Goal: Information Seeking & Learning: Check status

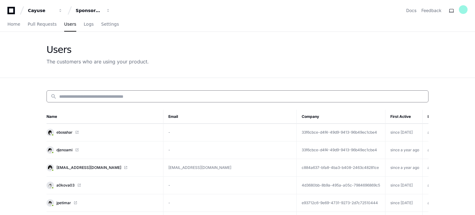
click at [128, 94] on input at bounding box center [241, 97] width 365 height 6
paste input "**********"
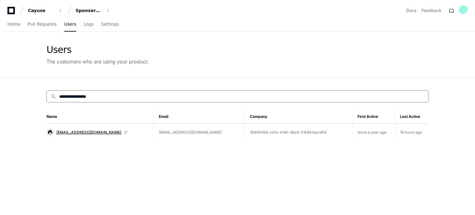
type input "**********"
click at [73, 132] on span "[EMAIL_ADDRESS][DOMAIN_NAME]" at bounding box center [88, 132] width 65 height 5
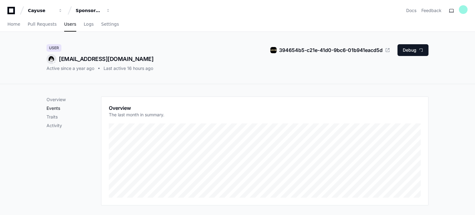
click at [57, 107] on p "Events" at bounding box center [74, 108] width 55 height 6
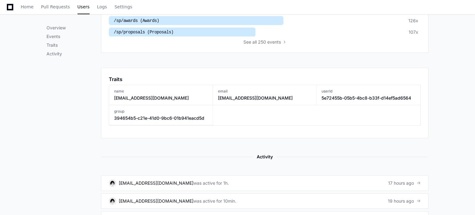
scroll to position [264, 0]
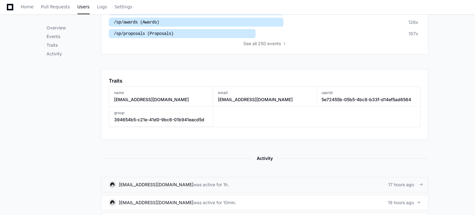
click at [193, 183] on div "was active for 1h." at bounding box center [210, 185] width 35 height 6
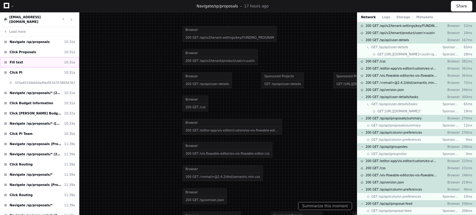
click at [19, 60] on span "Fill text" at bounding box center [16, 62] width 13 height 5
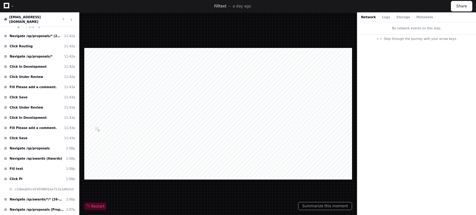
scroll to position [201, 0]
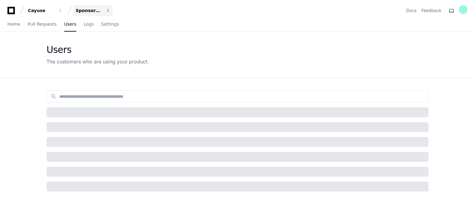
click at [95, 11] on div "Sponsored Projects (SP4)" at bounding box center [89, 10] width 27 height 6
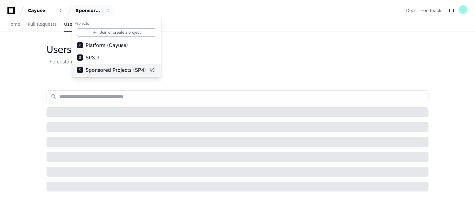
click at [109, 70] on span "Sponsored Projects (SP4)" at bounding box center [116, 69] width 60 height 7
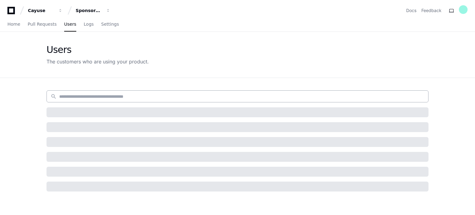
click at [91, 96] on input at bounding box center [241, 97] width 365 height 6
paste input "**********"
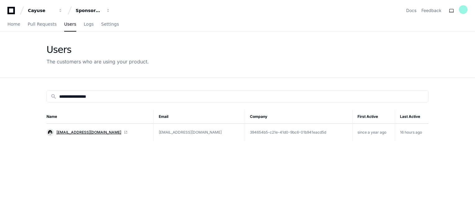
click at [81, 131] on span "jrearick@uccs.edu" at bounding box center [88, 132] width 65 height 5
drag, startPoint x: 128, startPoint y: 96, endPoint x: 0, endPoint y: 101, distance: 127.9
click at [0, 101] on app-customers-list "**********" at bounding box center [237, 163] width 475 height 262
paste input
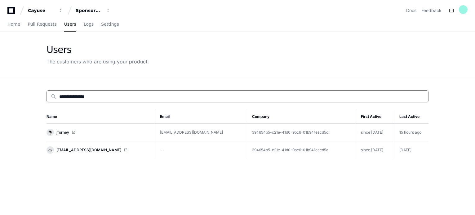
click at [60, 133] on span "jforney" at bounding box center [62, 132] width 13 height 5
drag, startPoint x: 114, startPoint y: 93, endPoint x: 23, endPoint y: 93, distance: 90.8
click at [23, 93] on app-customers-list "**********" at bounding box center [237, 163] width 475 height 262
paste input "*"
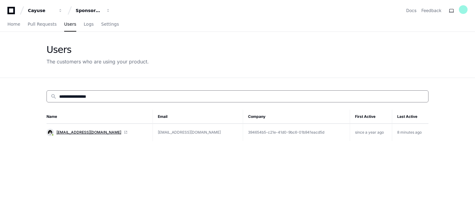
type input "**********"
click at [76, 133] on span "jrearick@uccs.edu" at bounding box center [88, 132] width 65 height 5
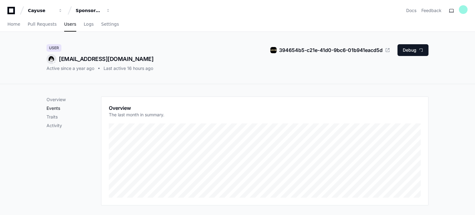
click at [56, 108] on p "Events" at bounding box center [74, 108] width 55 height 6
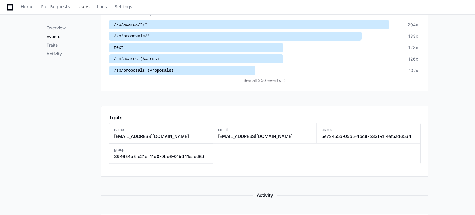
scroll to position [228, 0]
drag, startPoint x: 475, startPoint y: 77, endPoint x: 476, endPoint y: 103, distance: 25.8
click at [475, 103] on html "Cayuse Sponsored Projects (SP4) Docs Feedback Home Pull Requests Users Logs Set…" at bounding box center [237, 110] width 475 height 676
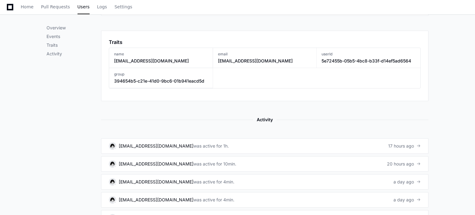
scroll to position [305, 0]
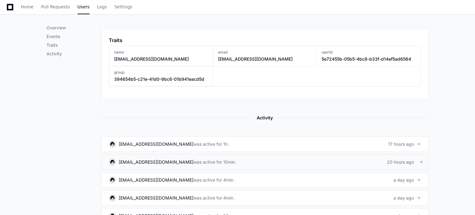
click at [197, 159] on div "[EMAIL_ADDRESS][DOMAIN_NAME] was active for 10min." at bounding box center [172, 162] width 127 height 7
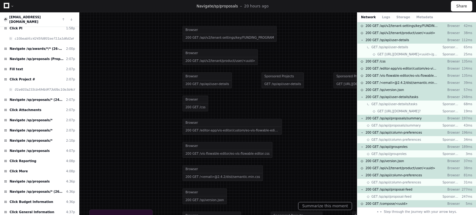
scroll to position [351, 0]
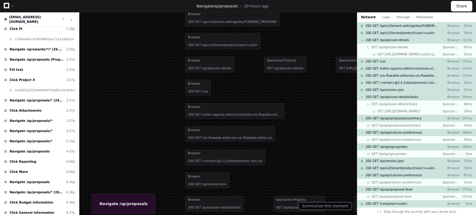
drag, startPoint x: 89, startPoint y: 181, endPoint x: 91, endPoint y: 165, distance: 16.0
click at [91, 165] on div at bounding box center [240, 91] width 476 height 215
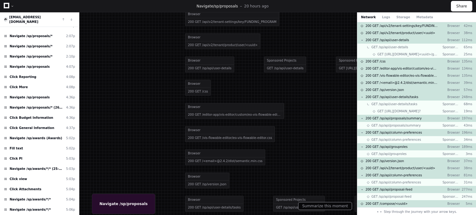
scroll to position [443, 0]
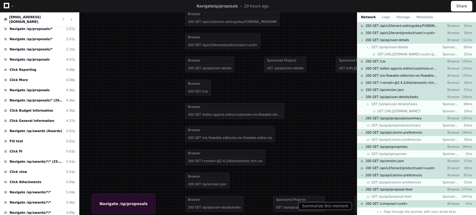
click at [82, 187] on div at bounding box center [240, 91] width 476 height 215
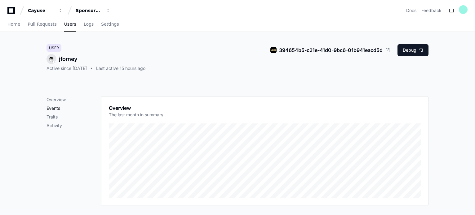
click at [55, 109] on p "Events" at bounding box center [74, 108] width 55 height 6
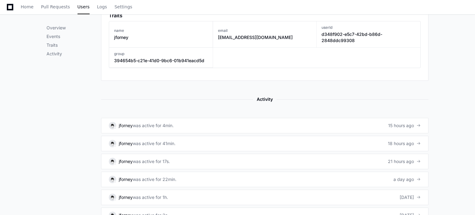
scroll to position [333, 0]
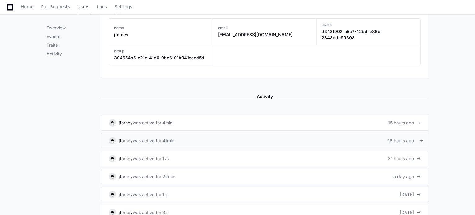
click at [162, 138] on div "was active for 41min." at bounding box center [154, 141] width 43 height 6
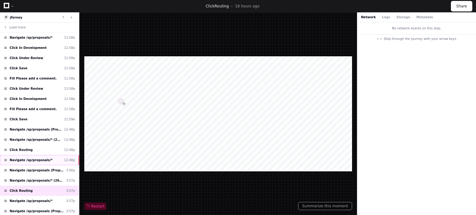
click at [51, 156] on div "Navigate /sp/proposals/* 12:48p" at bounding box center [39, 160] width 79 height 10
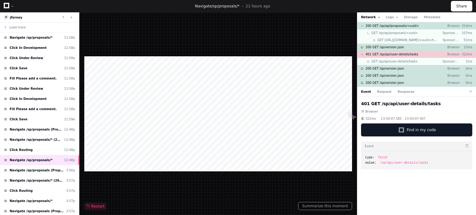
drag, startPoint x: 78, startPoint y: 121, endPoint x: 82, endPoint y: 103, distance: 18.8
click at [82, 103] on div "jforney Load more Navigate /sp/proposals/* 11:58a Click In Development 11:58a C…" at bounding box center [238, 113] width 476 height 203
drag, startPoint x: 78, startPoint y: 107, endPoint x: 77, endPoint y: 125, distance: 18.3
click at [77, 125] on div "Load more Navigate /sp/proposals/* 11:58a Click In Development 11:58a Click Und…" at bounding box center [39, 119] width 79 height 193
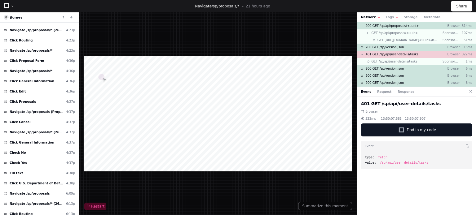
scroll to position [534, 0]
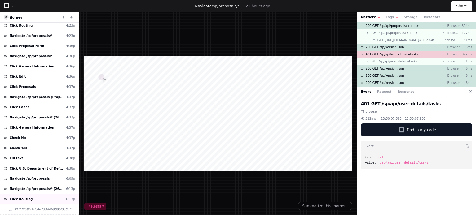
click at [76, 194] on div "Click Routing 6:13p" at bounding box center [39, 199] width 79 height 10
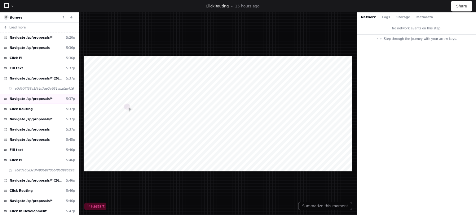
click at [42, 98] on span "Navigate /sp/proposals/*" at bounding box center [31, 99] width 43 height 5
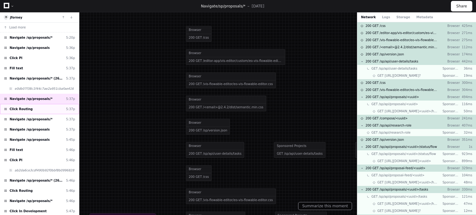
click at [40, 109] on div "Click Routing 5:37p" at bounding box center [39, 109] width 79 height 10
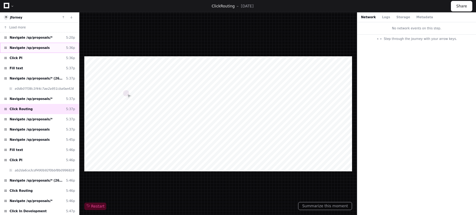
click at [34, 49] on span "Navigate /sp/proposals" at bounding box center [30, 48] width 40 height 5
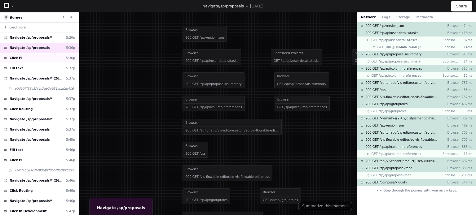
drag, startPoint x: 34, startPoint y: 49, endPoint x: 34, endPoint y: 60, distance: 11.2
click at [34, 60] on div "Load more Navigate /sp/proposals/* 5:20p Navigate /sp/proposals 5:36p Click PI …" at bounding box center [39, 119] width 79 height 193
click at [34, 60] on div "Click PI 5:36p" at bounding box center [39, 58] width 79 height 10
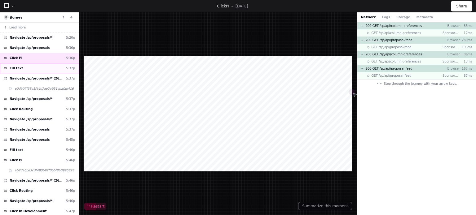
click at [37, 67] on div "Fill text 5:37p" at bounding box center [39, 68] width 79 height 10
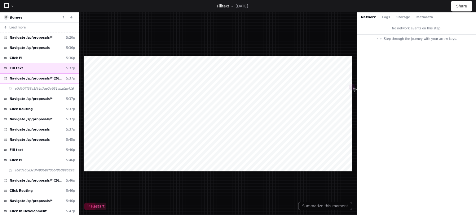
click at [41, 77] on span "Navigate /sp/proposals/* (26-0056-P0001)" at bounding box center [37, 78] width 54 height 5
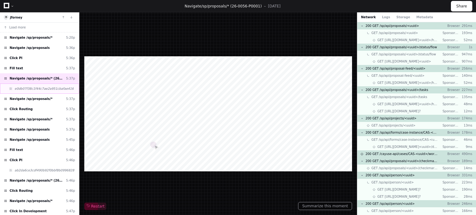
click at [45, 86] on span "e0db07f38c1f44c7ae2a951cbafae416" at bounding box center [44, 88] width 59 height 5
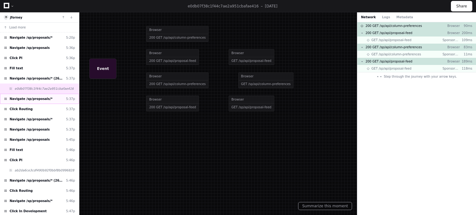
click at [42, 99] on span "Navigate /sp/proposals/*" at bounding box center [31, 99] width 43 height 5
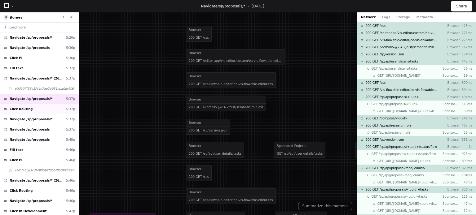
click at [42, 108] on div "Click Routing 5:37p" at bounding box center [39, 109] width 79 height 10
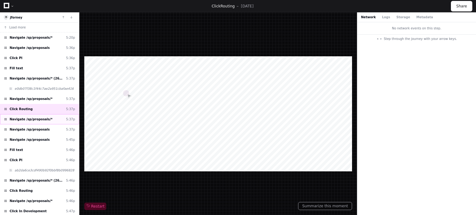
click at [48, 117] on div "Navigate /sp/proposals/* 5:37p" at bounding box center [39, 119] width 79 height 10
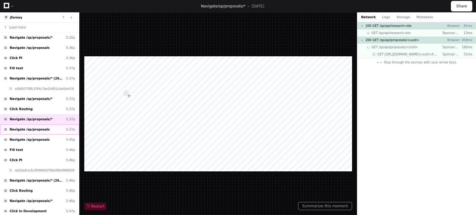
click at [51, 126] on div "Navigate /sp/proposals 5:37p" at bounding box center [39, 130] width 79 height 10
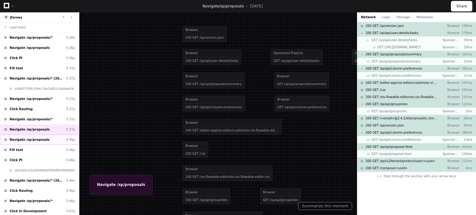
click at [52, 137] on div "Navigate /sp/proposals 5:45p" at bounding box center [39, 140] width 79 height 10
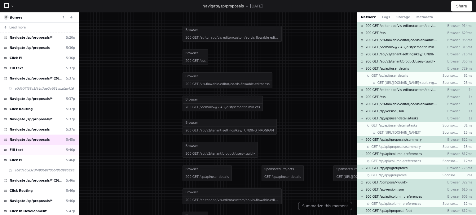
click at [44, 149] on div "Fill text 5:46p" at bounding box center [39, 150] width 79 height 10
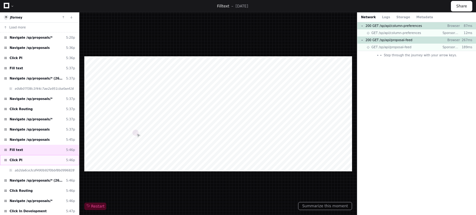
click at [44, 158] on div "Click PI 5:46p" at bounding box center [39, 160] width 79 height 10
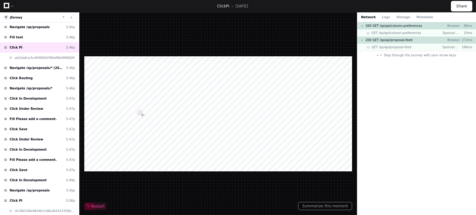
scroll to position [118, 0]
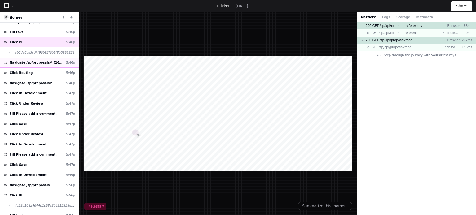
click at [54, 60] on span "Navigate /sp/proposals/* (26-0056-P0001)" at bounding box center [37, 62] width 54 height 5
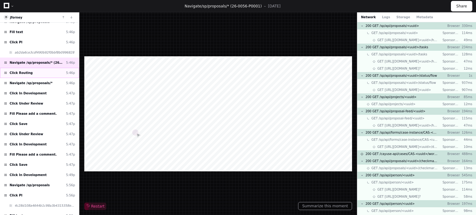
click at [39, 70] on div "Click Routing 5:46p" at bounding box center [39, 73] width 79 height 10
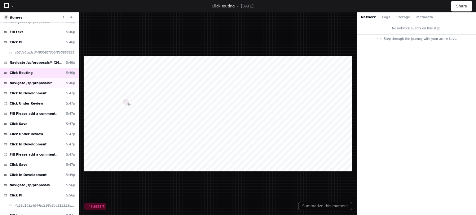
click at [42, 82] on span "Navigate /sp/proposals/*" at bounding box center [31, 83] width 43 height 5
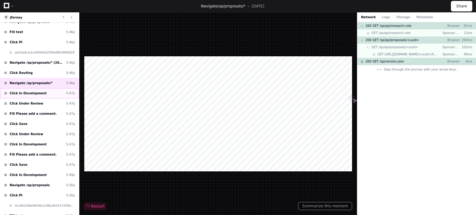
click at [44, 89] on div "Click In Development 5:47p" at bounding box center [39, 93] width 79 height 10
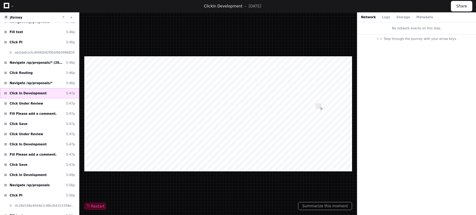
click at [44, 89] on div "Click In Development 5:47p" at bounding box center [39, 93] width 79 height 10
click at [46, 100] on div "Click Under Review 5:47p" at bounding box center [39, 104] width 79 height 10
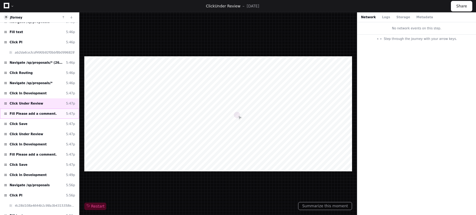
click at [49, 109] on div "Fill Please add a comment. 5:47p" at bounding box center [39, 114] width 79 height 10
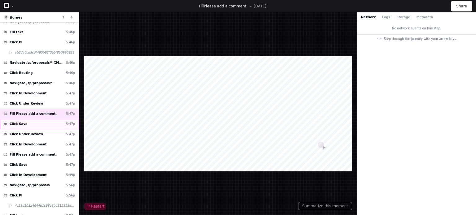
click at [48, 119] on div "Click Save 5:47p" at bounding box center [39, 124] width 79 height 10
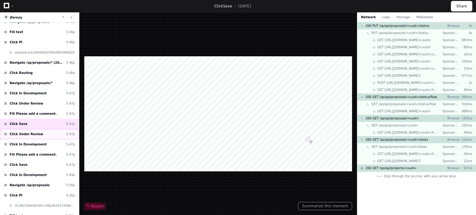
click at [47, 129] on div "Click Under Review 5:47p" at bounding box center [39, 134] width 79 height 10
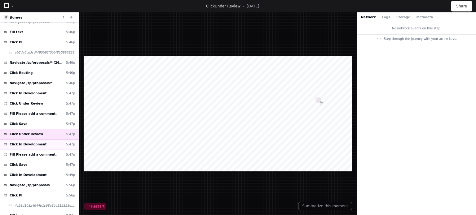
click at [46, 140] on div "Click In Development 5:47p" at bounding box center [39, 145] width 79 height 10
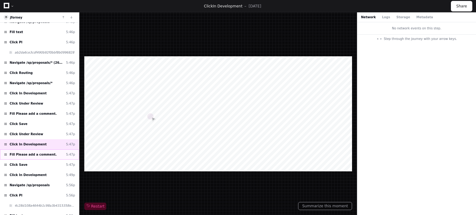
click at [52, 150] on div "Fill Please add a comment. 5:47p" at bounding box center [39, 155] width 79 height 10
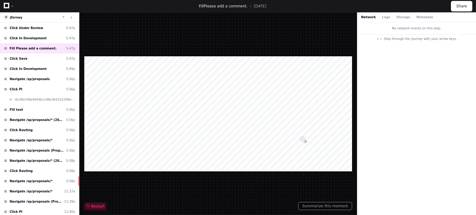
scroll to position [228, 0]
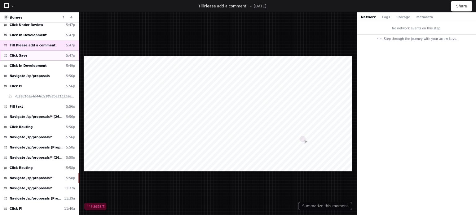
click at [41, 53] on div "Click Save 5:47p" at bounding box center [39, 56] width 79 height 10
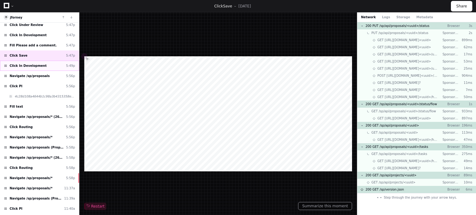
click at [47, 61] on div "Click In Development 5:49p" at bounding box center [39, 66] width 79 height 10
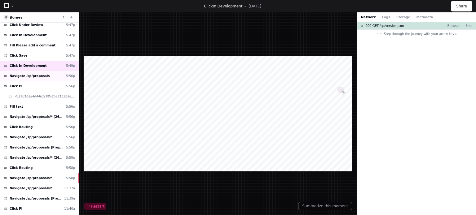
click at [50, 71] on div "Navigate /sp/proposals 5:56p" at bounding box center [39, 76] width 79 height 10
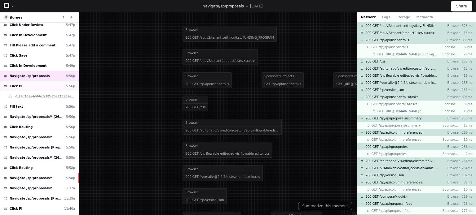
click at [50, 82] on div "Click PI 5:56p" at bounding box center [39, 86] width 79 height 10
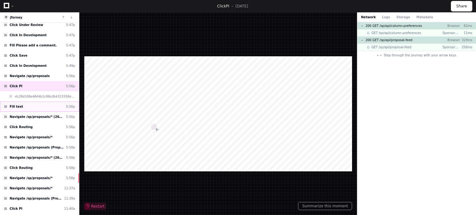
click at [50, 103] on div "Fill text 5:56p" at bounding box center [39, 107] width 79 height 10
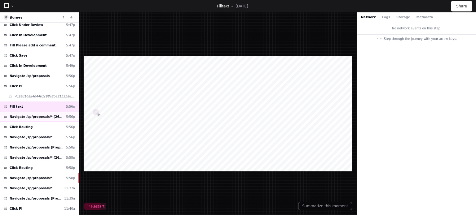
click at [50, 112] on div "Navigate /sp/proposals/* (26-0056-P0001) 5:56p" at bounding box center [39, 117] width 79 height 10
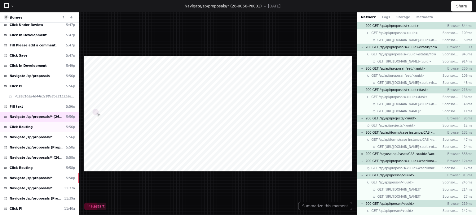
click at [49, 122] on div "Click Routing 5:56p" at bounding box center [39, 127] width 79 height 10
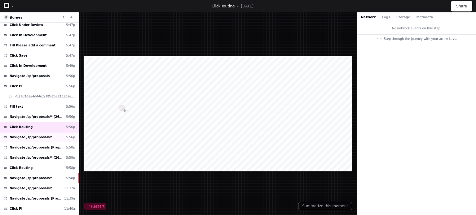
click at [49, 132] on div "Navigate /sp/proposals/* 5:56p" at bounding box center [39, 137] width 79 height 10
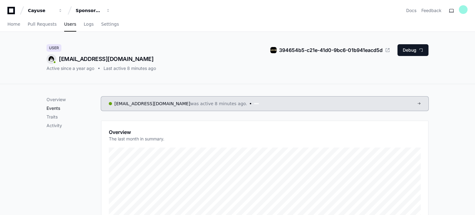
click at [55, 106] on p "Events" at bounding box center [74, 108] width 55 height 6
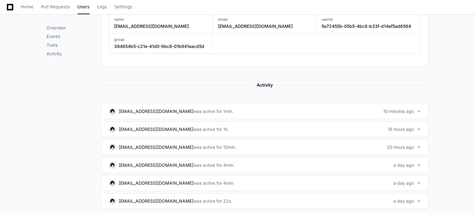
scroll to position [364, 0]
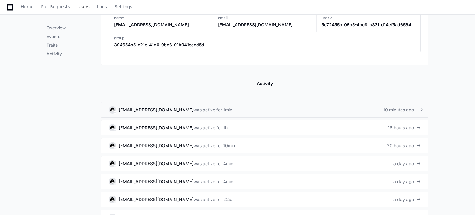
click at [193, 111] on div "was active for 1min." at bounding box center [213, 110] width 40 height 6
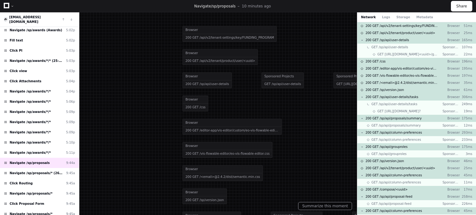
scroll to position [49, 0]
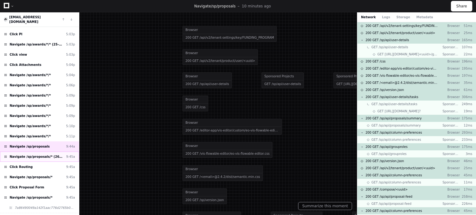
click at [49, 155] on span "Navigate /sp/proposals/* (26-0033-P0001)" at bounding box center [37, 157] width 54 height 5
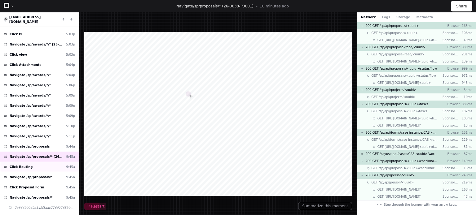
click at [46, 162] on div "Click Routing 9:45a" at bounding box center [39, 167] width 79 height 10
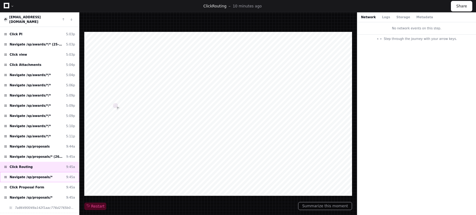
click at [45, 172] on div "Navigate /sp/proposals/* 9:45a" at bounding box center [39, 177] width 79 height 10
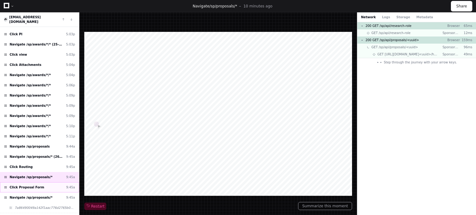
click at [46, 183] on div "Click Proposal Form 9:45a" at bounding box center [39, 188] width 79 height 10
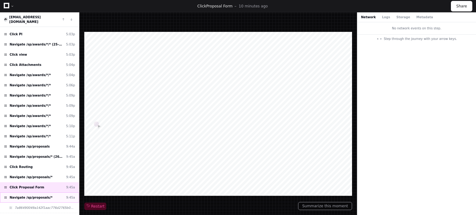
click at [49, 193] on div "Navigate /sp/proposals/* 9:45a" at bounding box center [39, 198] width 79 height 10
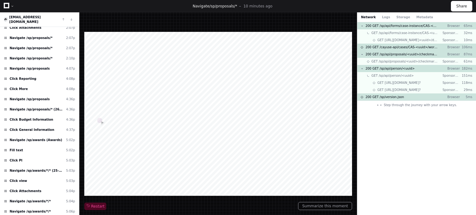
scroll to position [186, 0]
